Goal: Information Seeking & Learning: Check status

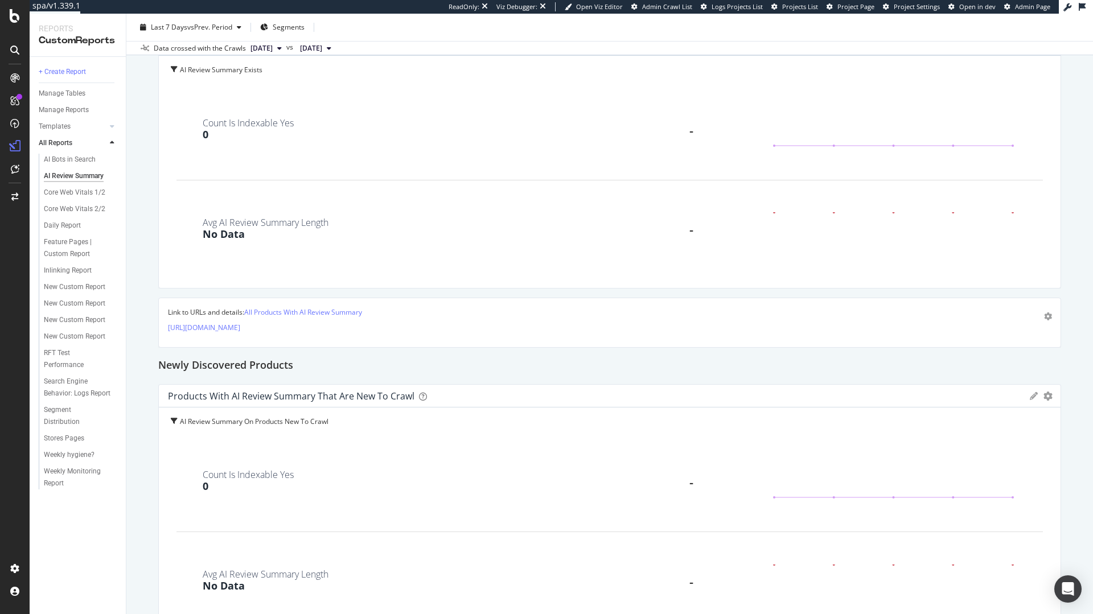
scroll to position [373, 0]
